Goal: Find specific fact: Find specific fact

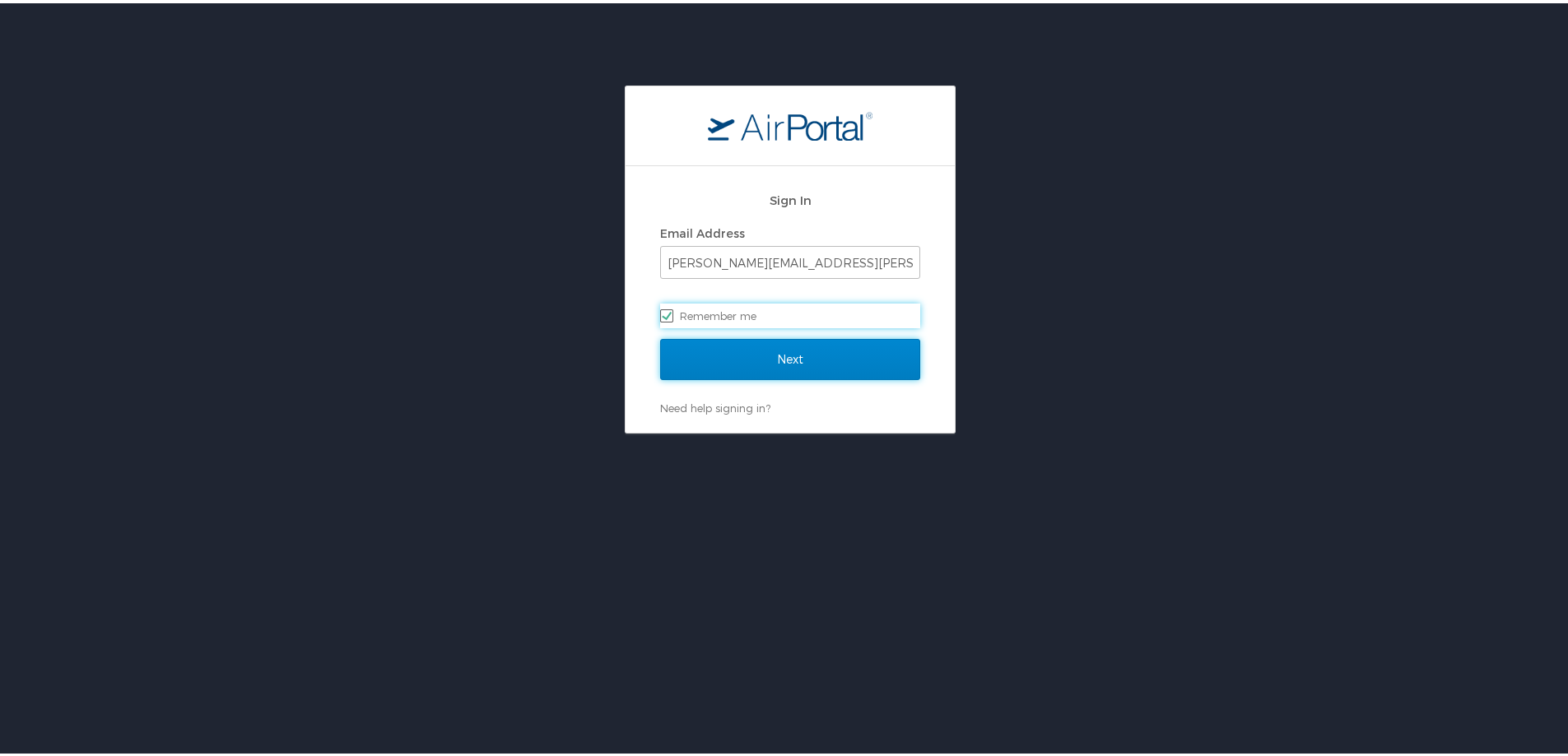
click at [773, 364] on input "Next" at bounding box center [790, 356] width 260 height 41
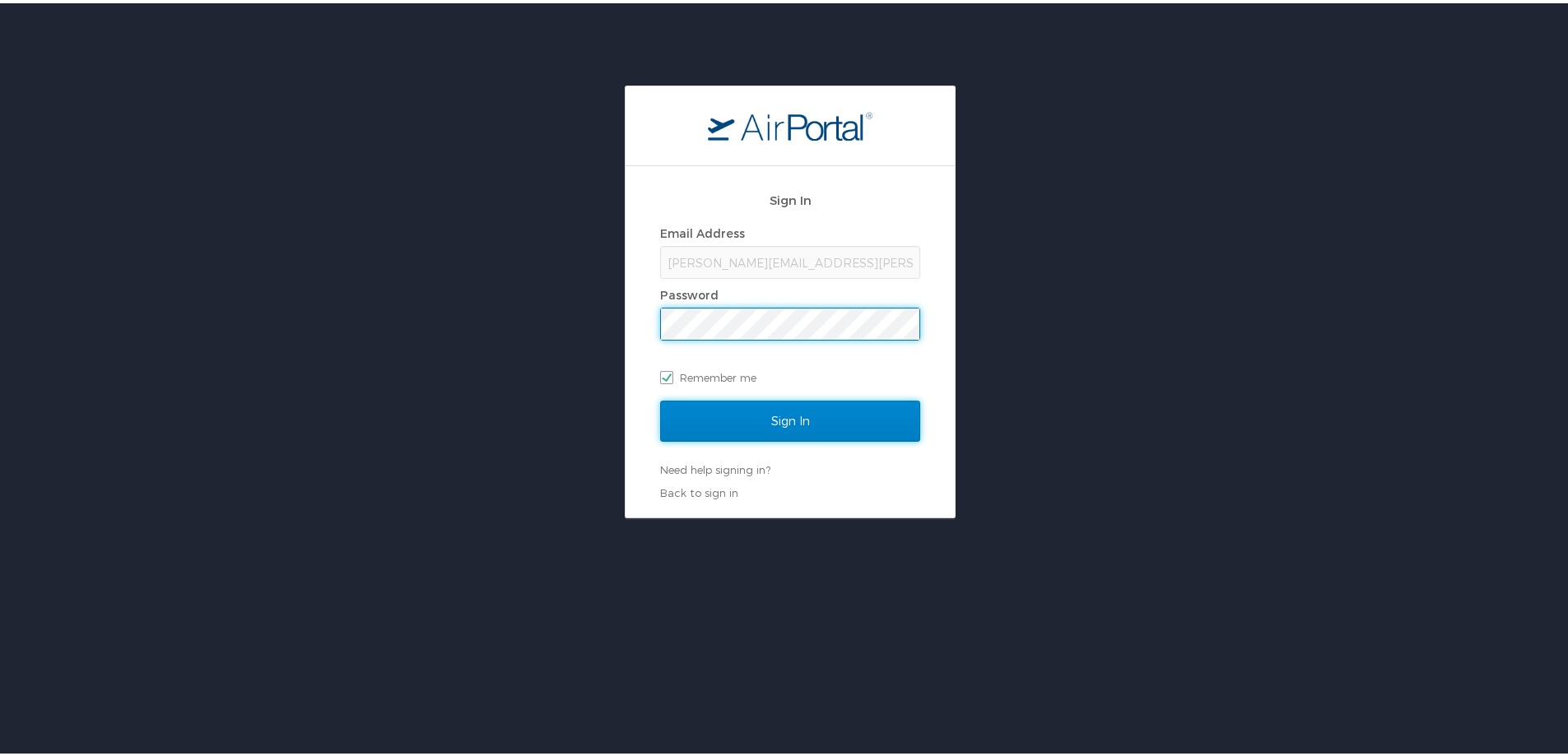
click at [793, 423] on input "Sign In" at bounding box center [790, 418] width 260 height 41
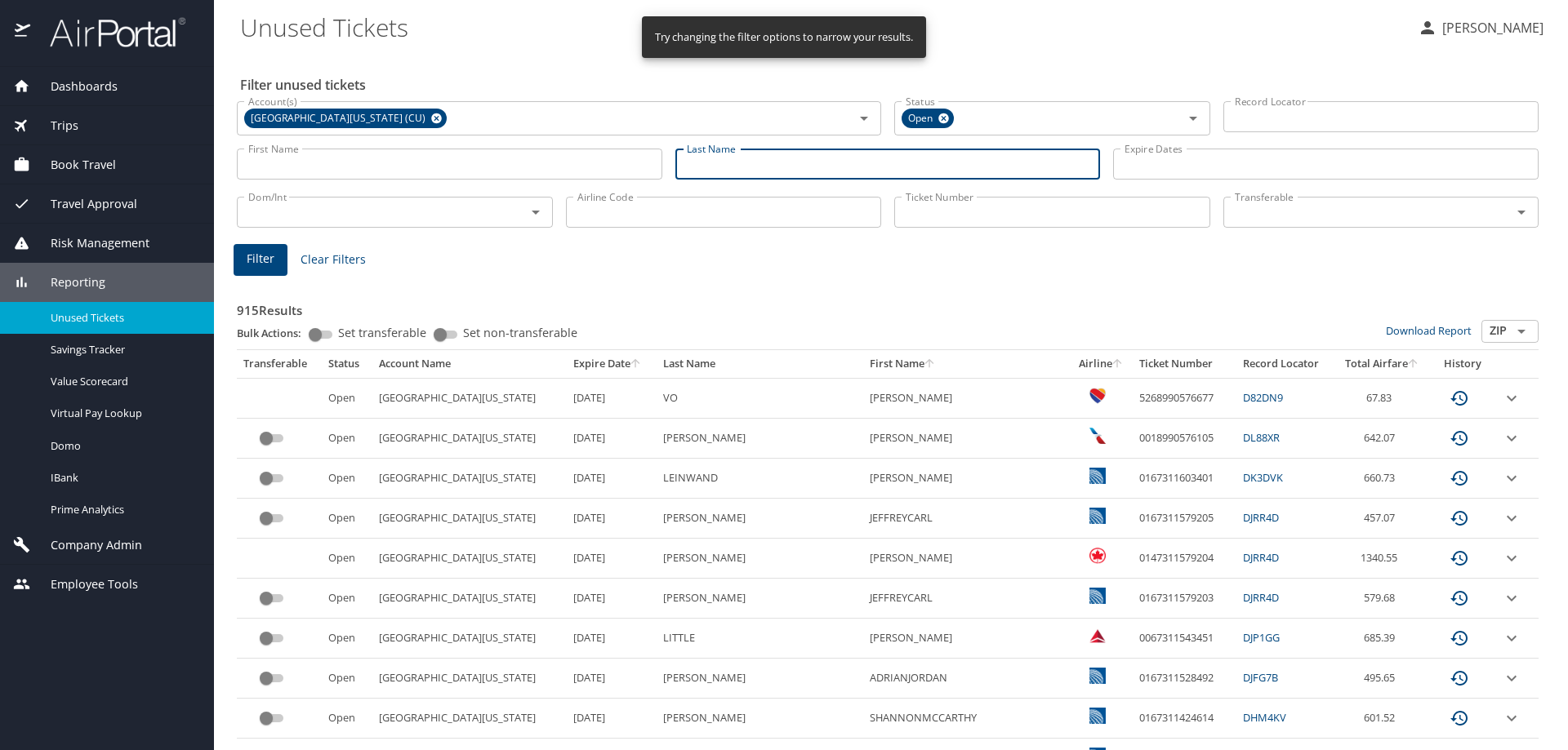
click at [745, 155] on input "Last Name" at bounding box center [888, 164] width 426 height 31
type input "Campbell"
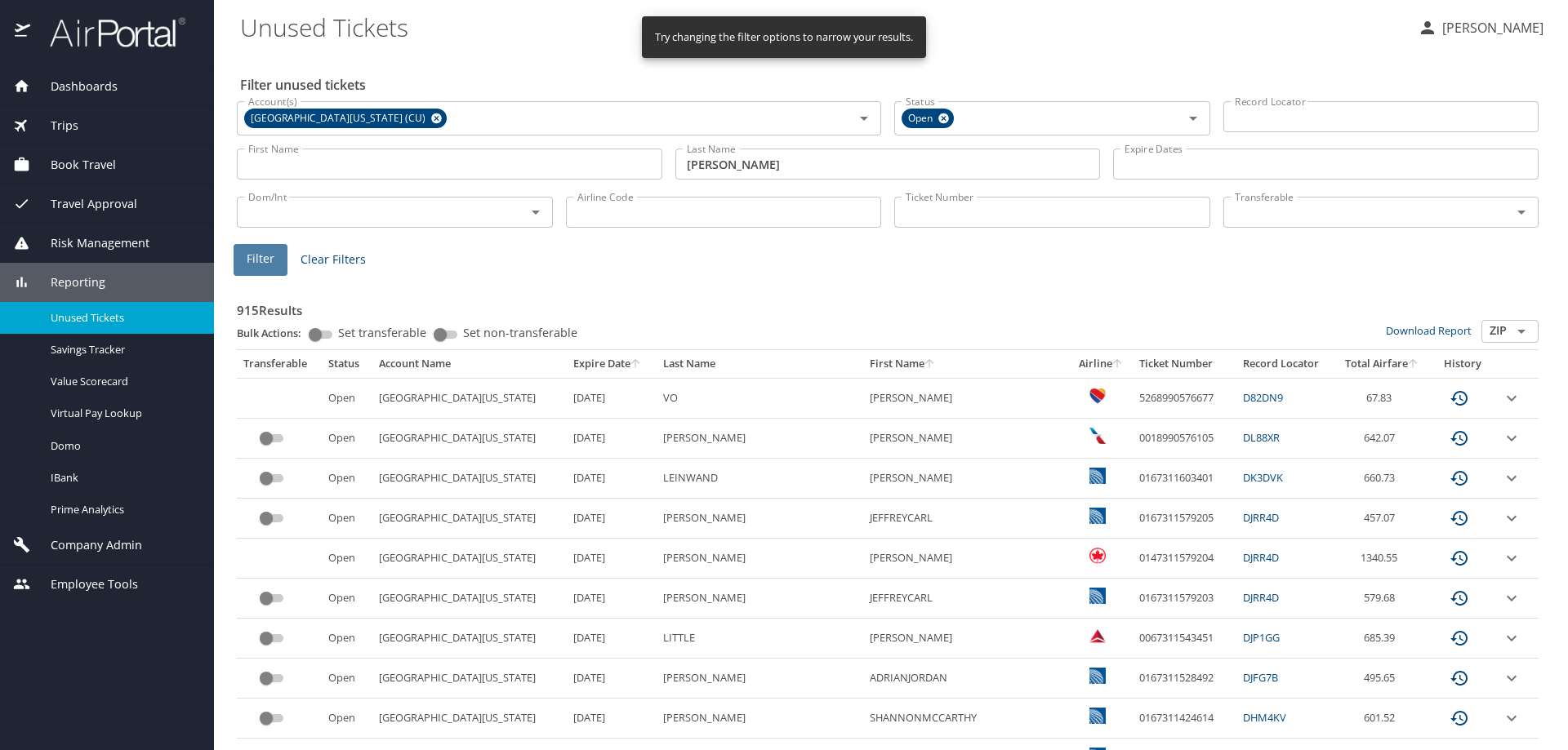
click at [250, 261] on span "Filter" at bounding box center [260, 260] width 28 height 21
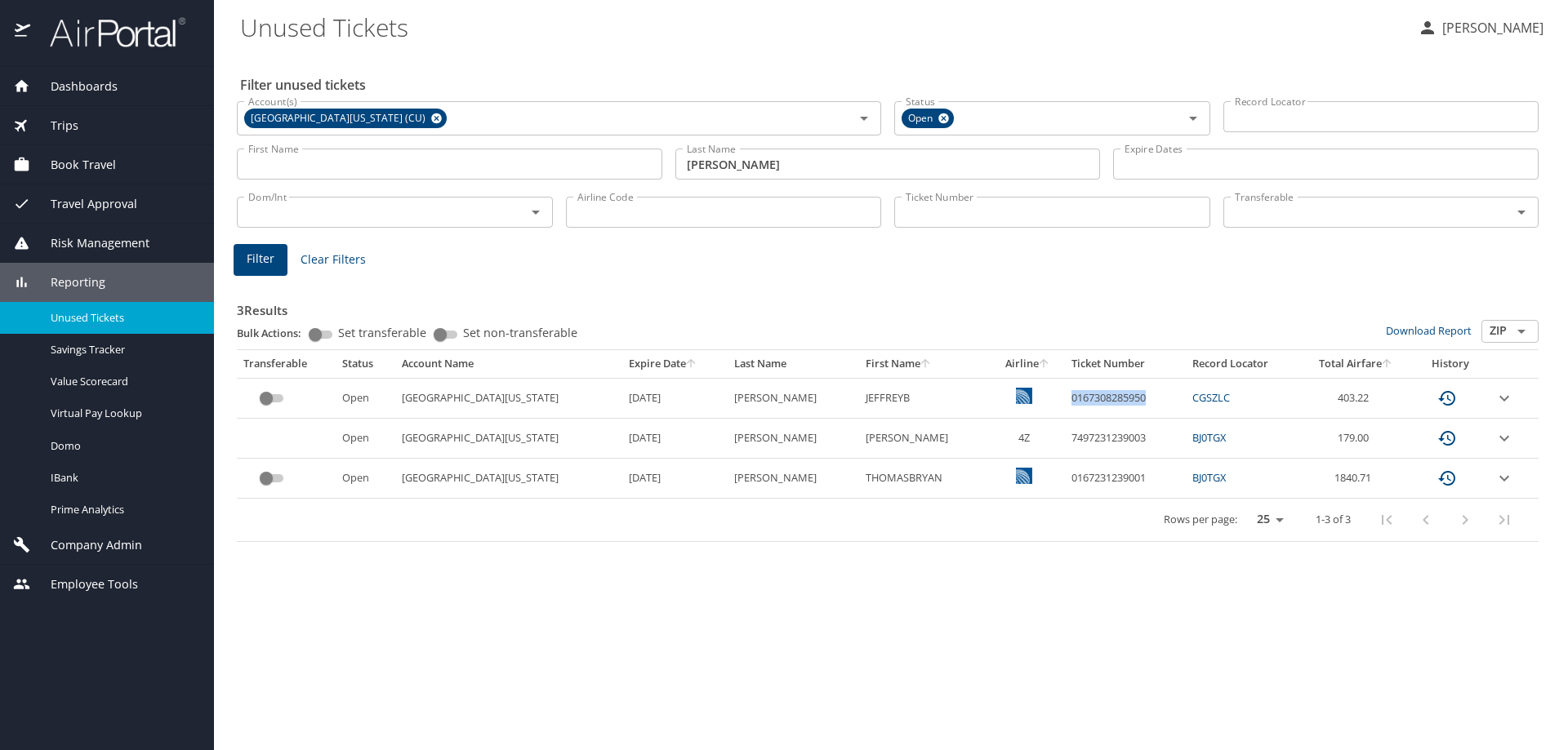
drag, startPoint x: 1112, startPoint y: 392, endPoint x: 1030, endPoint y: 399, distance: 82.3
click at [1065, 399] on td "0167308285950" at bounding box center [1125, 398] width 120 height 40
copy td "0167308285950"
